Goal: Information Seeking & Learning: Check status

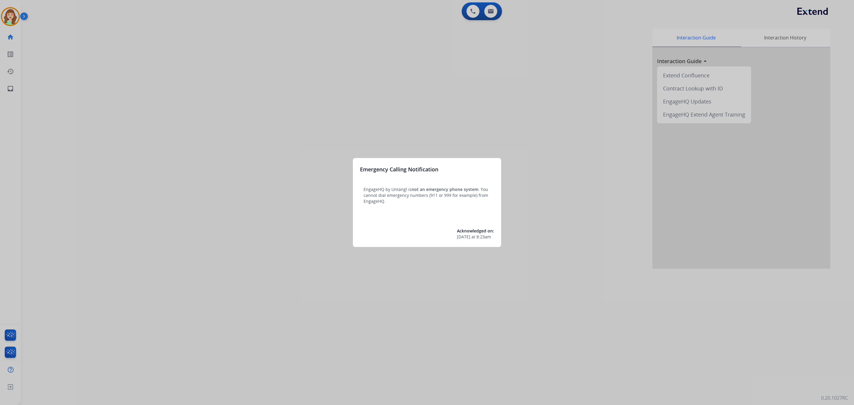
click at [489, 15] on div at bounding box center [427, 202] width 854 height 405
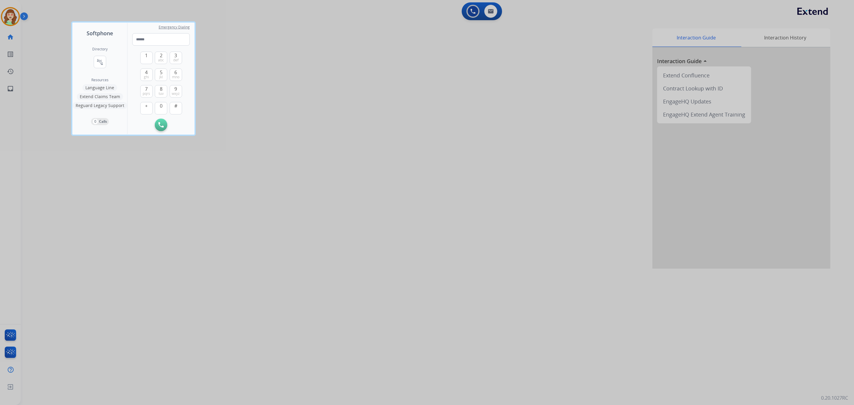
click at [399, 113] on div at bounding box center [427, 202] width 854 height 405
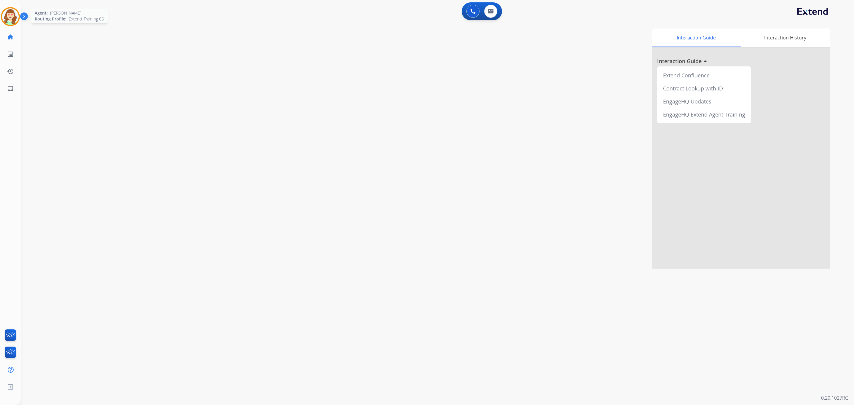
click at [1, 12] on div "Agent: Natalie Routing Profile: Extend_Training CS" at bounding box center [10, 16] width 19 height 19
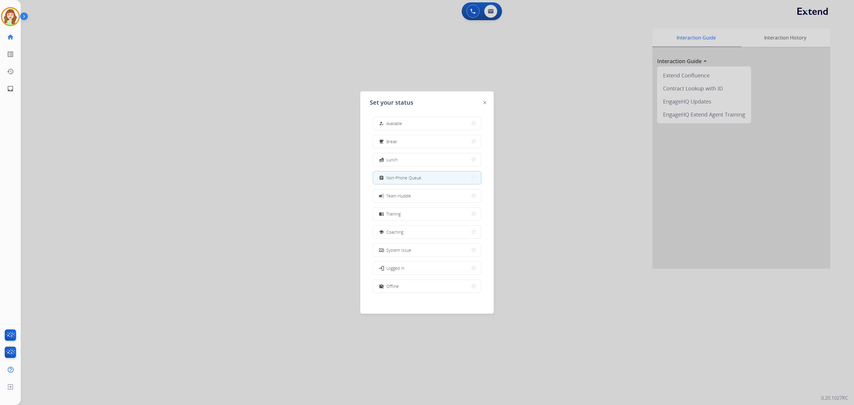
click at [181, 134] on div at bounding box center [427, 202] width 854 height 405
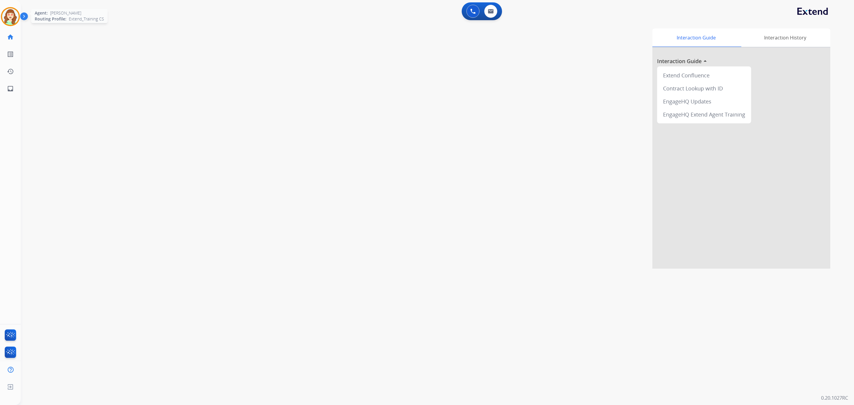
drag, startPoint x: 8, startPoint y: 19, endPoint x: 11, endPoint y: 21, distance: 3.4
click at [7, 19] on img at bounding box center [10, 16] width 17 height 17
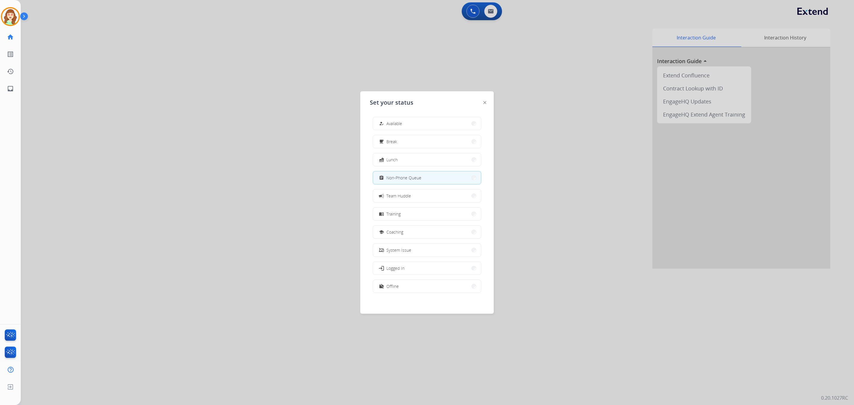
drag, startPoint x: 604, startPoint y: 107, endPoint x: 838, endPoint y: 0, distance: 257.6
click at [611, 104] on div at bounding box center [427, 202] width 854 height 405
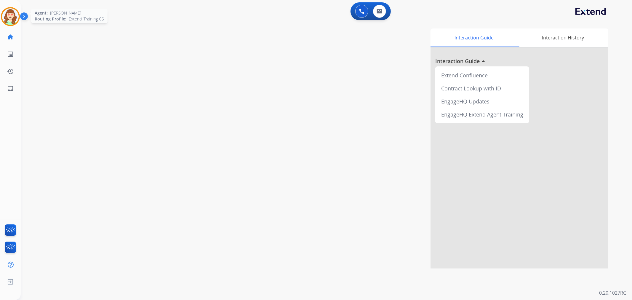
click at [11, 17] on img at bounding box center [10, 16] width 17 height 17
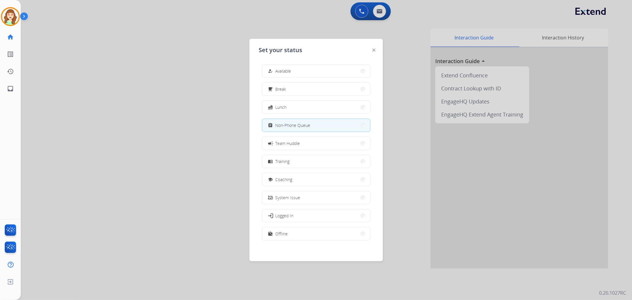
click at [138, 172] on div at bounding box center [316, 150] width 632 height 300
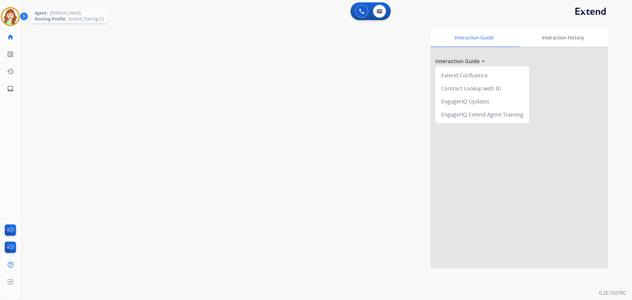
click at [13, 14] on img at bounding box center [10, 16] width 17 height 17
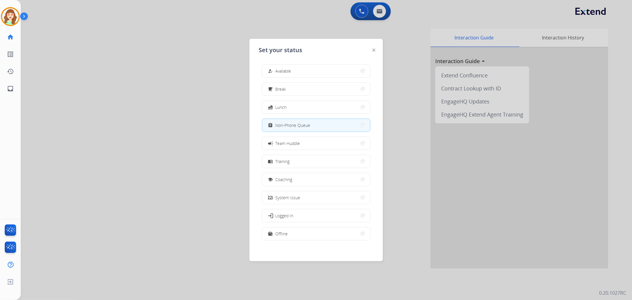
drag, startPoint x: 162, startPoint y: 227, endPoint x: 317, endPoint y: 85, distance: 209.3
click at [162, 226] on div at bounding box center [316, 150] width 632 height 300
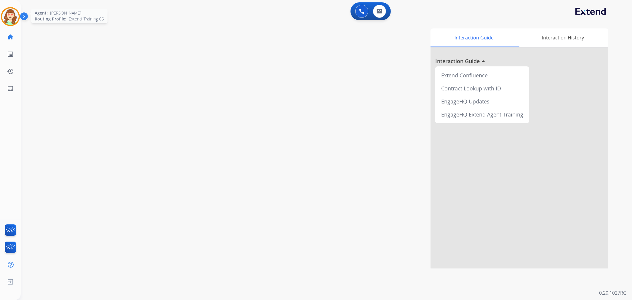
click at [5, 16] on img at bounding box center [10, 16] width 17 height 17
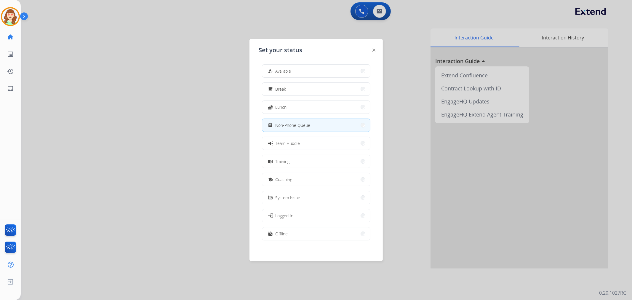
drag, startPoint x: 176, startPoint y: 125, endPoint x: 206, endPoint y: 107, distance: 35.2
click at [176, 125] on div at bounding box center [316, 150] width 632 height 300
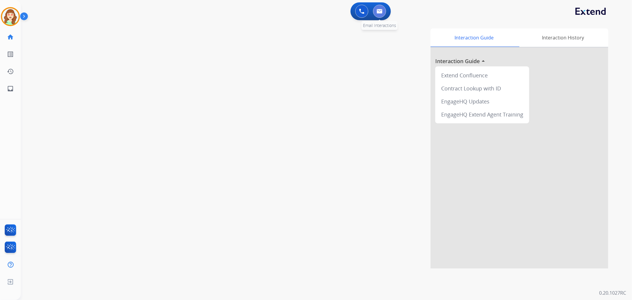
click at [375, 12] on button at bounding box center [379, 11] width 13 height 13
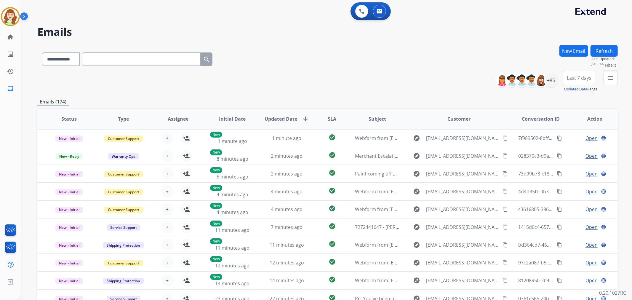
click at [607, 79] on button "menu Filters" at bounding box center [611, 78] width 14 height 14
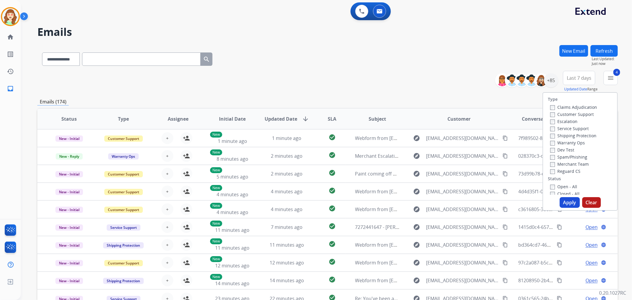
drag, startPoint x: 567, startPoint y: 201, endPoint x: 578, endPoint y: 152, distance: 49.6
click at [567, 200] on button "Apply" at bounding box center [570, 202] width 20 height 11
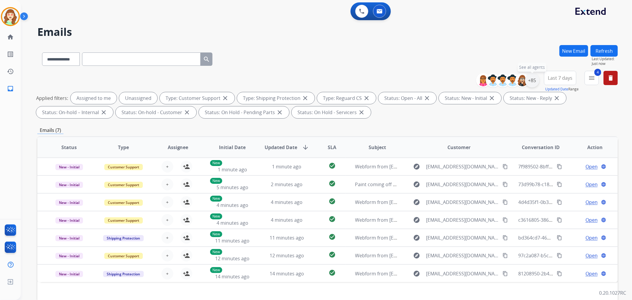
click at [531, 81] on div "+85" at bounding box center [532, 80] width 14 height 14
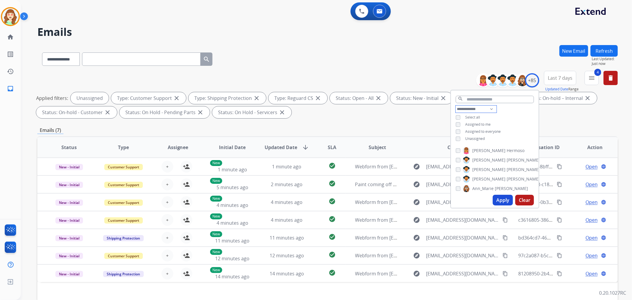
drag, startPoint x: 464, startPoint y: 107, endPoint x: 464, endPoint y: 111, distance: 4.5
click at [464, 106] on select "**********" at bounding box center [476, 109] width 41 height 7
select select "**********"
click at [456, 106] on select "**********" at bounding box center [476, 109] width 41 height 7
click at [560, 77] on span "Last 7 days" at bounding box center [560, 78] width 25 height 2
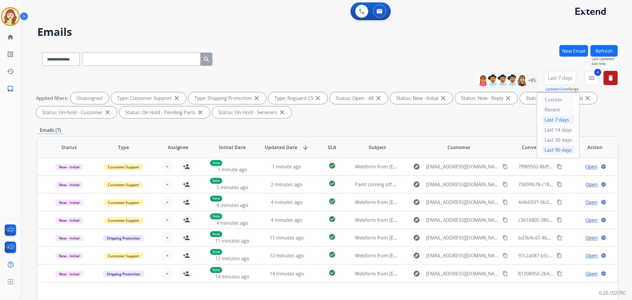
click at [555, 152] on div "Last 90 days" at bounding box center [558, 150] width 33 height 9
click at [534, 79] on div "+52" at bounding box center [532, 80] width 14 height 14
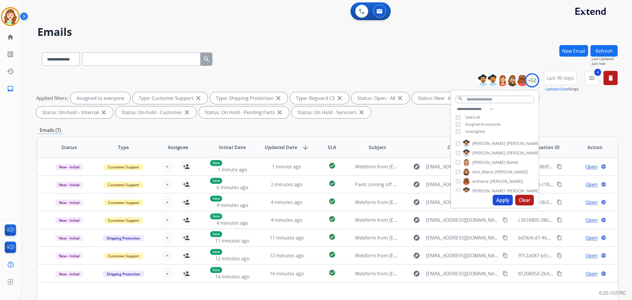
click at [496, 197] on button "Apply" at bounding box center [503, 200] width 20 height 11
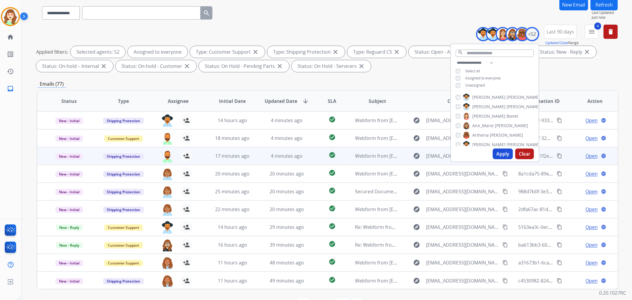
scroll to position [66, 0]
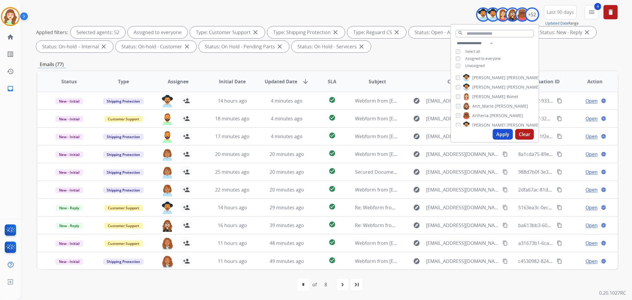
click at [330, 82] on span "SLA" at bounding box center [332, 81] width 9 height 7
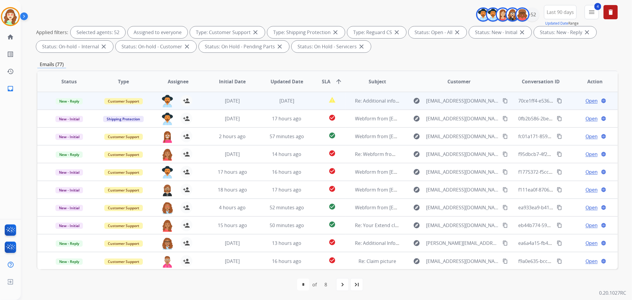
click at [503, 100] on mat-icon "content_copy" at bounding box center [505, 100] width 5 height 5
click at [226, 100] on span "[DATE]" at bounding box center [232, 101] width 15 height 7
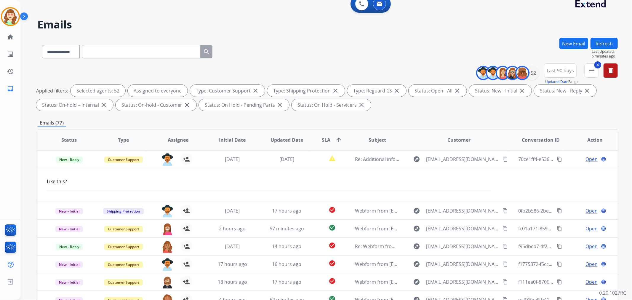
scroll to position [0, 0]
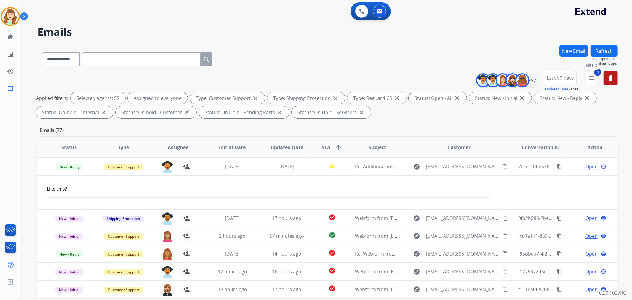
click at [591, 77] on mat-icon "menu" at bounding box center [592, 77] width 7 height 7
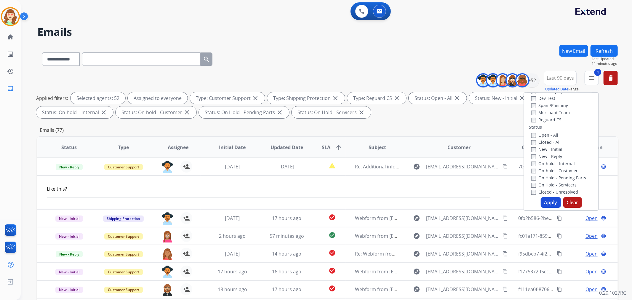
scroll to position [66, 0]
click at [553, 78] on span "Last 90 days" at bounding box center [560, 78] width 27 height 2
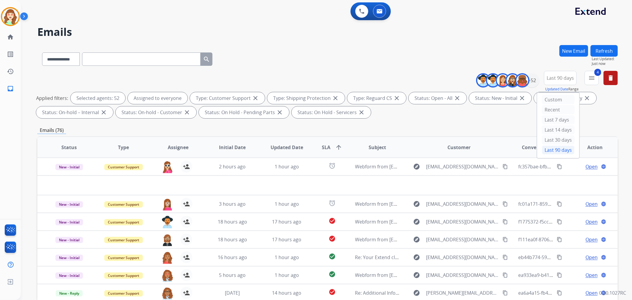
click at [348, 1] on app-navbar "0 Voice Interactions 0 Email Interactions" at bounding box center [319, 10] width 597 height 21
click at [306, 58] on div "**********" at bounding box center [327, 58] width 581 height 26
